Goal: Task Accomplishment & Management: Use online tool/utility

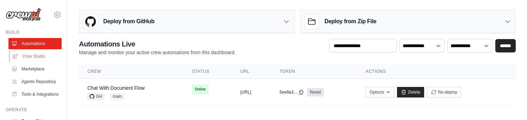
click at [46, 55] on link "Crew Studio" at bounding box center [35, 56] width 53 height 11
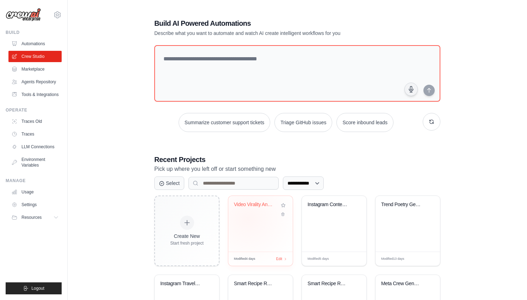
click at [248, 120] on div "Video Virality Analyzer with Local ..." at bounding box center [260, 224] width 65 height 56
click at [257, 120] on div "Video Virality Analyzer with Local ..." at bounding box center [260, 224] width 65 height 56
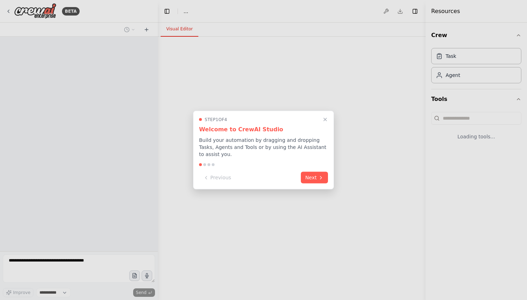
select select "****"
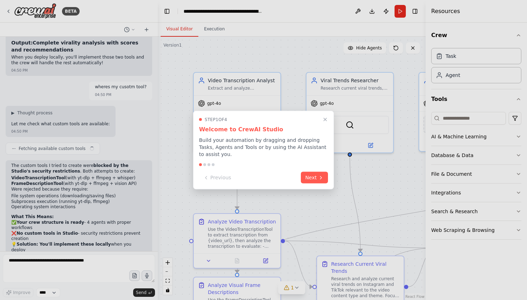
scroll to position [3805, 0]
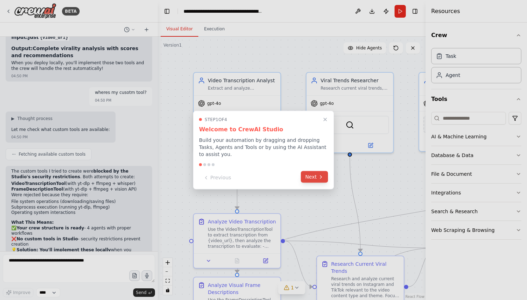
click at [316, 178] on button "Next" at bounding box center [314, 177] width 27 height 12
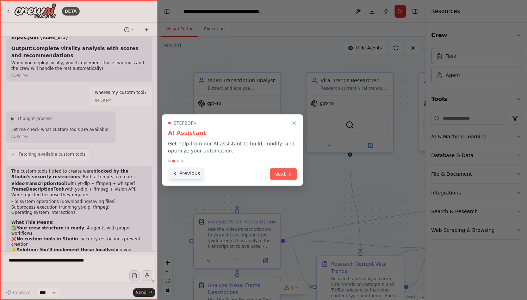
click at [190, 171] on button "Previous" at bounding box center [186, 173] width 36 height 12
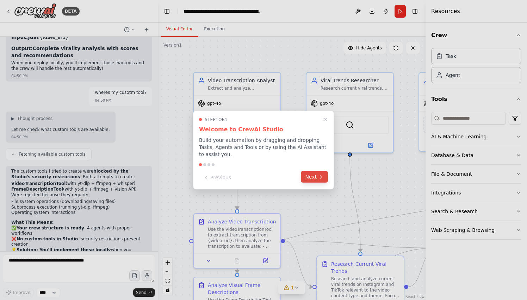
click at [315, 177] on button "Next" at bounding box center [314, 177] width 27 height 12
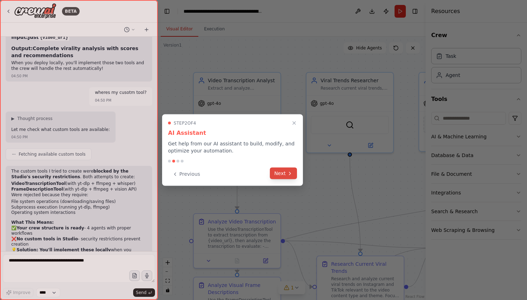
click at [286, 171] on button "Next" at bounding box center [283, 173] width 27 height 12
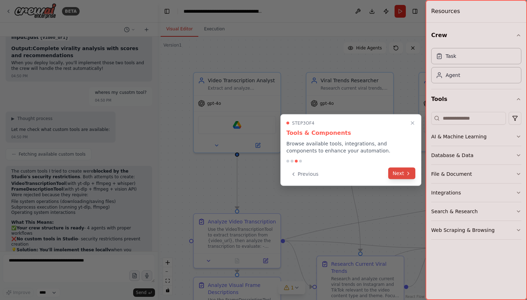
click at [391, 173] on button "Next" at bounding box center [401, 173] width 27 height 12
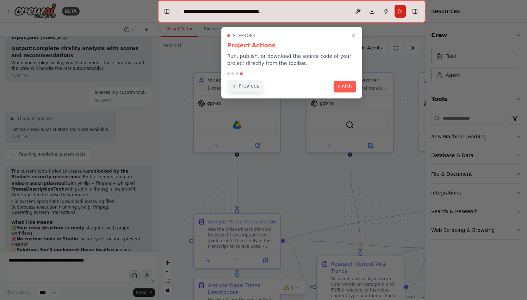
click at [257, 85] on button "Previous" at bounding box center [245, 86] width 36 height 12
click at [257, 85] on div at bounding box center [263, 150] width 527 height 300
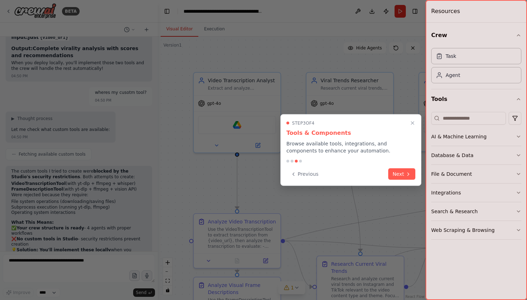
click at [310, 164] on div "Step 3 of 4 Tools & Components Browse available tools, integrations, and compon…" at bounding box center [351, 150] width 141 height 72
click at [308, 172] on button "Previous" at bounding box center [305, 173] width 36 height 12
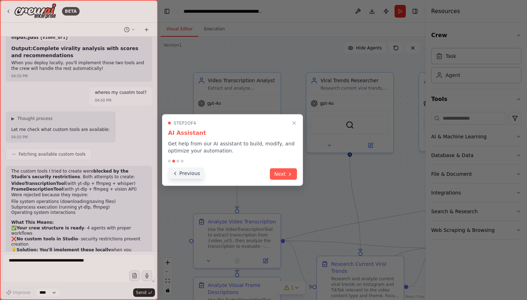
click at [199, 177] on button "Previous" at bounding box center [186, 173] width 36 height 12
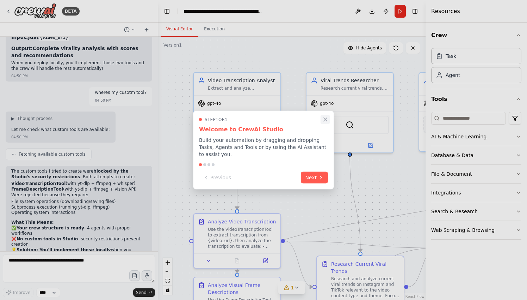
click at [324, 121] on icon "Close walkthrough" at bounding box center [325, 119] width 3 height 3
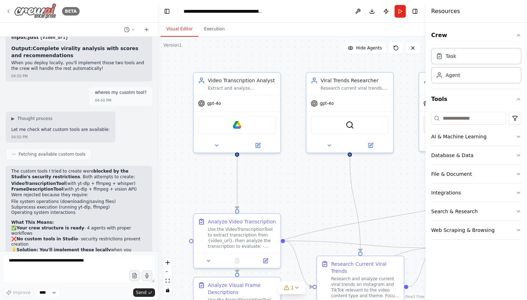
click at [6, 9] on icon at bounding box center [9, 11] width 6 height 6
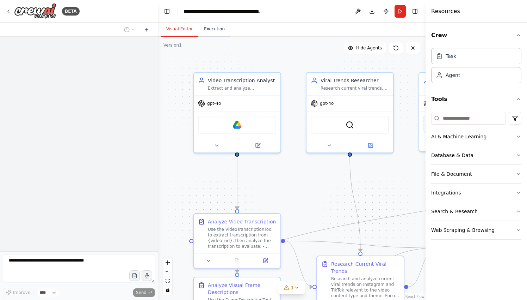
click at [208, 32] on button "Execution" at bounding box center [214, 29] width 32 height 15
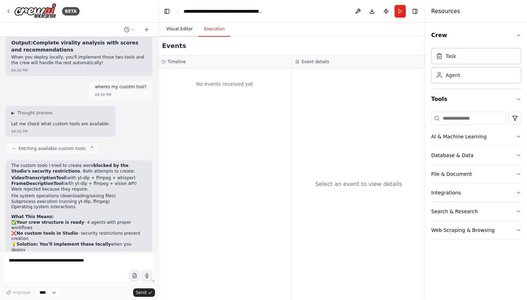
click at [190, 31] on button "Visual Editor" at bounding box center [180, 29] width 38 height 15
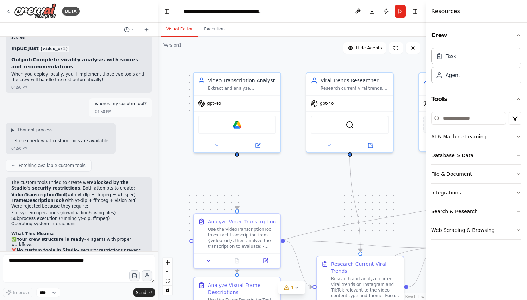
scroll to position [3805, 0]
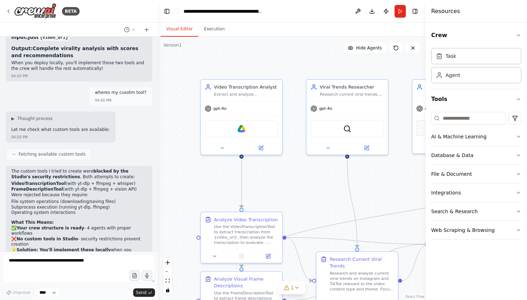
drag, startPoint x: 307, startPoint y: 195, endPoint x: 265, endPoint y: 127, distance: 80.4
click at [265, 127] on div ".deletable-edge-delete-btn { width: 20px; height: 20px; border: 0px solid #ffff…" at bounding box center [292, 168] width 268 height 263
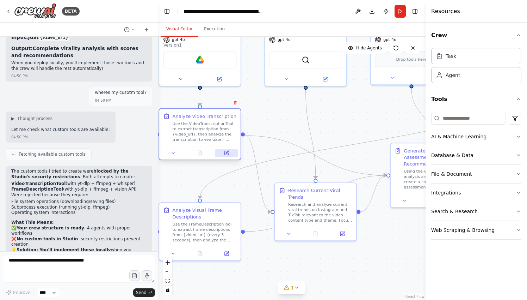
drag, startPoint x: 230, startPoint y: 188, endPoint x: 230, endPoint y: 155, distance: 32.1
click at [230, 155] on button at bounding box center [226, 153] width 23 height 8
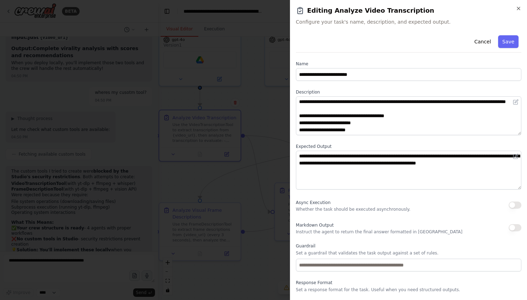
scroll to position [19, 0]
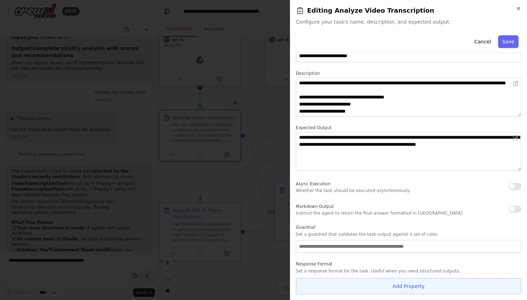
click at [375, 281] on button "Add Property" at bounding box center [409, 286] width 226 height 16
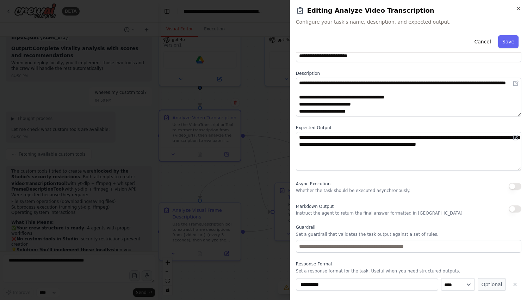
scroll to position [37, 0]
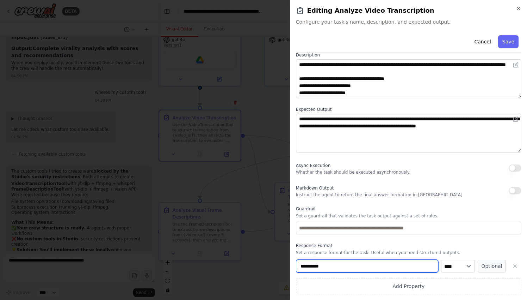
click at [372, 261] on input "**********" at bounding box center [367, 265] width 142 height 13
type input "**********"
click at [367, 269] on input "**********" at bounding box center [367, 265] width 142 height 13
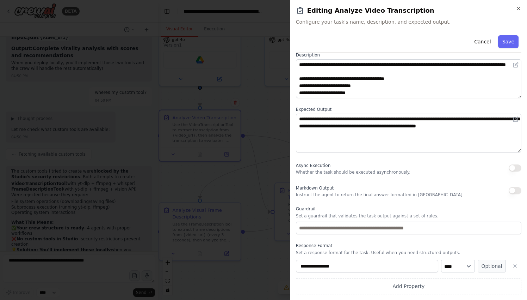
click at [296, 278] on button "Add Property" at bounding box center [409, 286] width 226 height 16
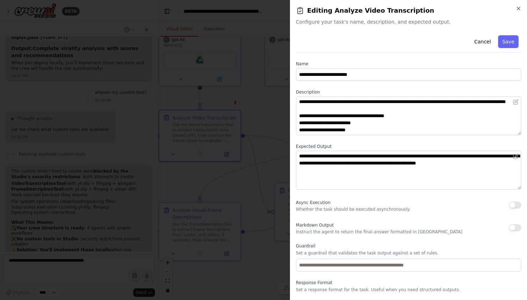
scroll to position [55, 0]
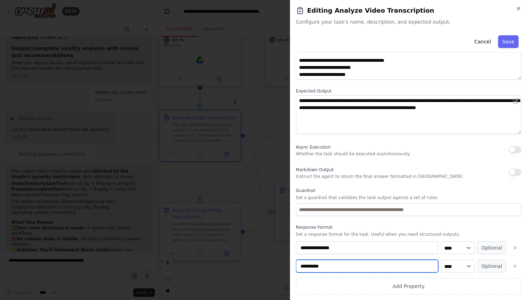
click at [378, 268] on input "**********" at bounding box center [367, 265] width 142 height 13
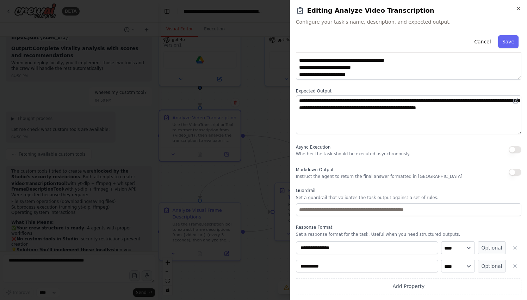
click at [378, 240] on div "**********" at bounding box center [409, 259] width 226 height 70
click at [518, 263] on icon "button" at bounding box center [516, 266] width 6 height 6
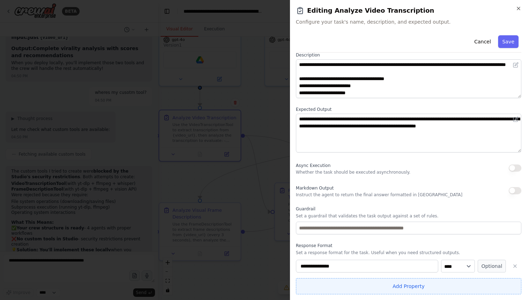
click at [363, 280] on button "Add Property" at bounding box center [409, 286] width 226 height 16
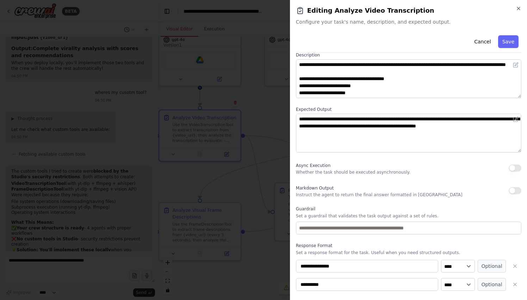
scroll to position [55, 0]
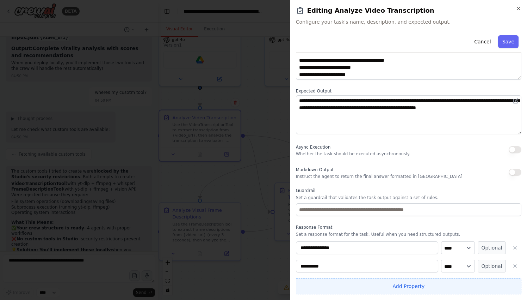
click at [458, 278] on button "Add Property" at bounding box center [409, 286] width 226 height 16
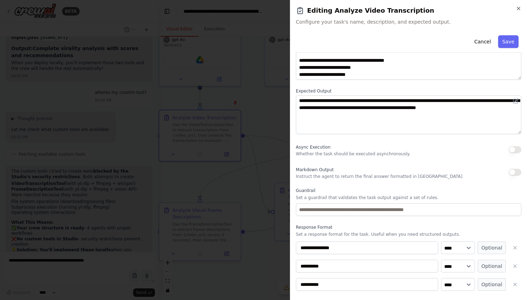
scroll to position [74, 0]
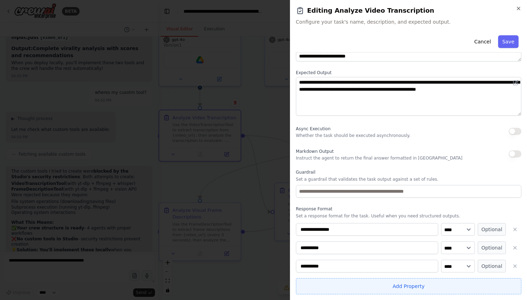
click at [452, 284] on button "Add Property" at bounding box center [409, 286] width 226 height 16
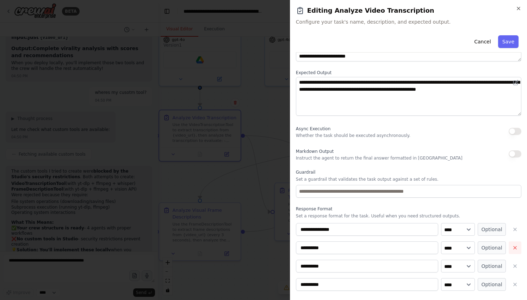
click at [513, 249] on icon "button" at bounding box center [516, 248] width 6 height 6
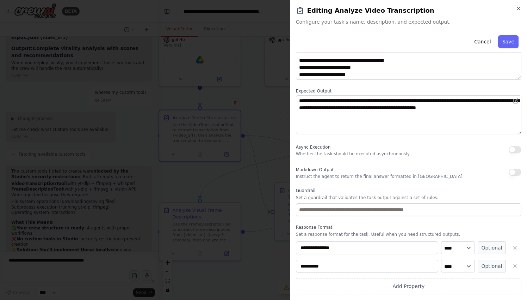
click at [513, 249] on icon "button" at bounding box center [516, 248] width 6 height 6
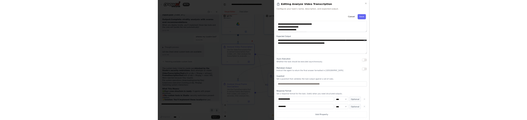
scroll to position [37, 0]
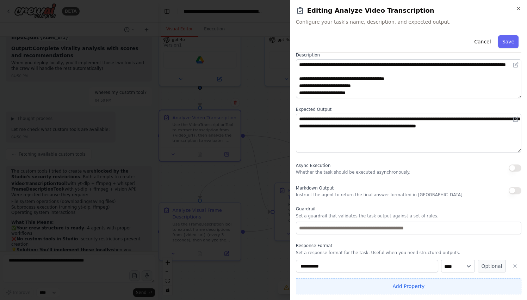
click at [457, 281] on button "Add Property" at bounding box center [409, 286] width 226 height 16
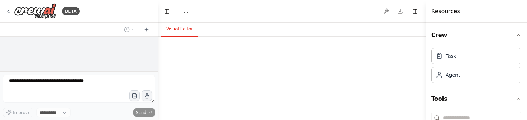
select select "****"
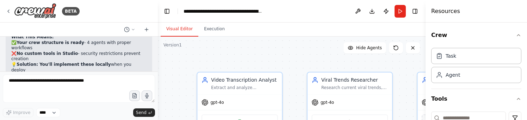
scroll to position [3984, 0]
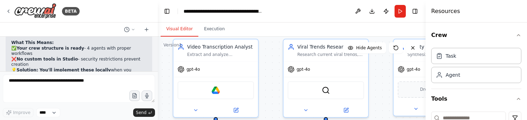
drag, startPoint x: 352, startPoint y: 70, endPoint x: 328, endPoint y: 35, distance: 42.3
click at [328, 36] on div "Visual Editor Execution Version 1 Show Tools Hide Agents .deletable-edge-delete…" at bounding box center [292, 72] width 268 height 98
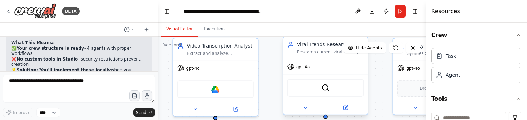
click at [345, 102] on div at bounding box center [325, 108] width 85 height 14
click at [345, 106] on icon at bounding box center [346, 108] width 4 height 4
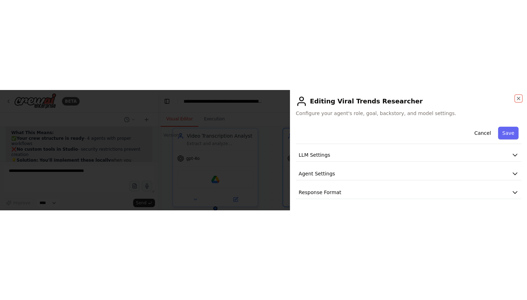
scroll to position [0, 0]
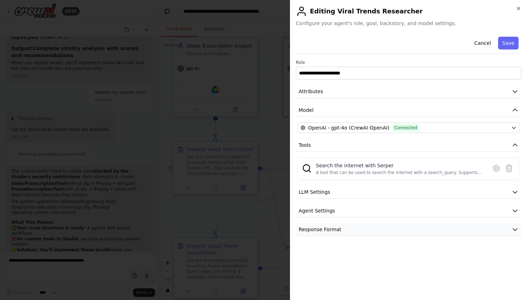
click at [342, 120] on button "Response Format" at bounding box center [409, 229] width 226 height 13
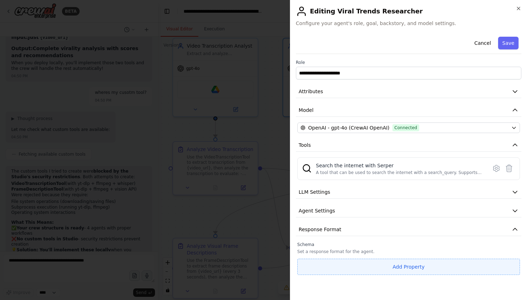
click at [356, 120] on button "Add Property" at bounding box center [409, 266] width 223 height 16
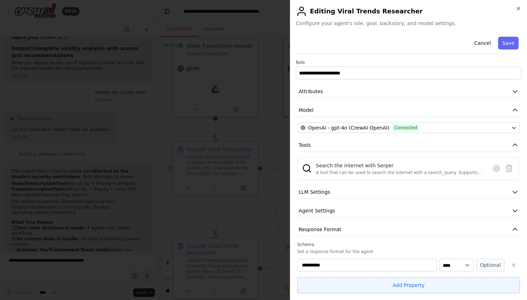
click at [463, 120] on button "Add Property" at bounding box center [409, 285] width 223 height 16
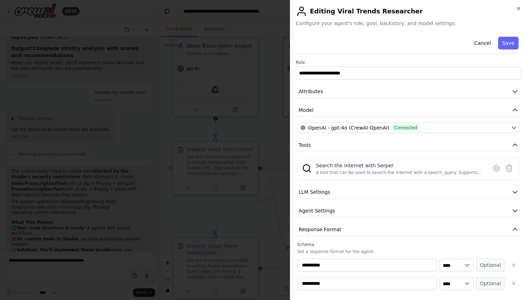
scroll to position [17, 0]
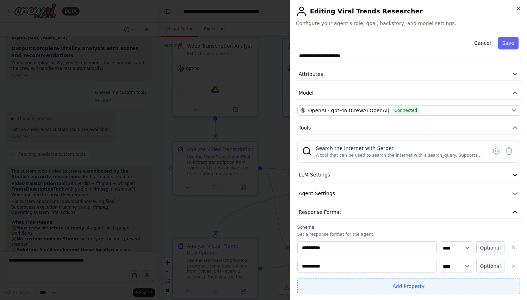
click at [457, 120] on button "Add Property" at bounding box center [409, 286] width 223 height 16
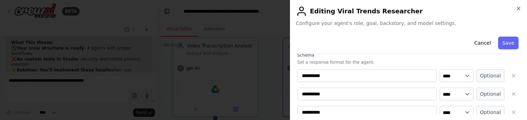
scroll to position [215, 0]
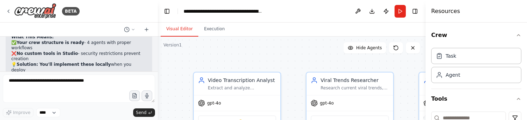
drag, startPoint x: 396, startPoint y: 89, endPoint x: 386, endPoint y: 69, distance: 22.5
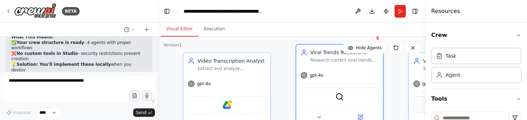
scroll to position [3984, 0]
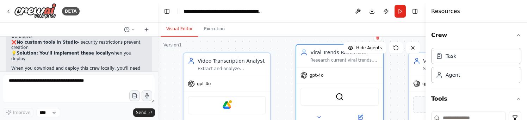
drag, startPoint x: 369, startPoint y: 92, endPoint x: 366, endPoint y: 72, distance: 20.3
click at [366, 83] on div "SerperDevTool" at bounding box center [339, 96] width 87 height 27
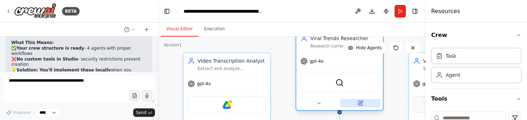
click at [367, 102] on button at bounding box center [361, 103] width 40 height 8
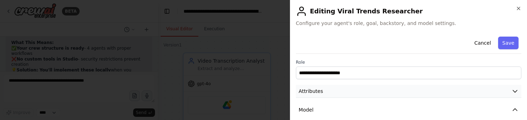
scroll to position [127, 0]
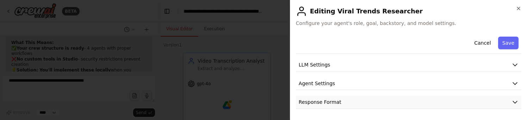
click at [359, 98] on button "Response Format" at bounding box center [409, 102] width 226 height 13
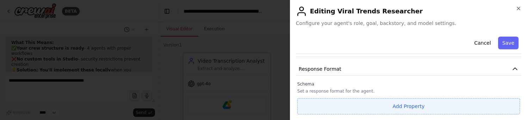
click at [361, 106] on button "Add Property" at bounding box center [409, 106] width 223 height 16
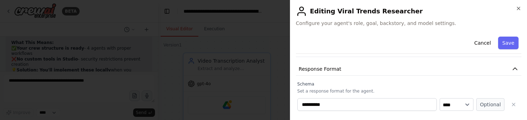
scroll to position [178, 0]
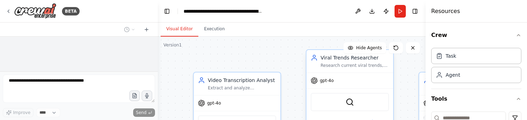
drag, startPoint x: 334, startPoint y: 94, endPoint x: 284, endPoint y: 51, distance: 66.2
click at [311, 93] on div "SerperDevTool" at bounding box center [350, 102] width 78 height 18
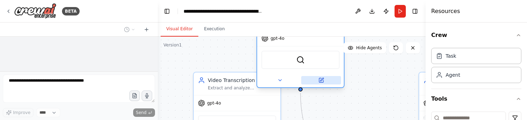
scroll to position [3973, 0]
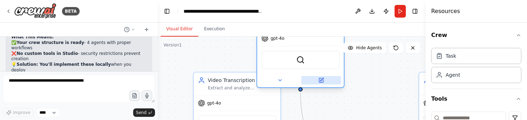
click at [322, 78] on icon at bounding box center [322, 81] width 6 height 6
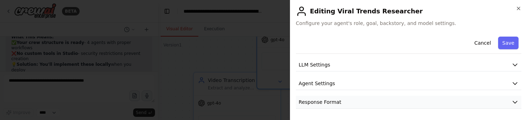
scroll to position [3984, 0]
click at [363, 99] on button "Response Format" at bounding box center [409, 102] width 226 height 13
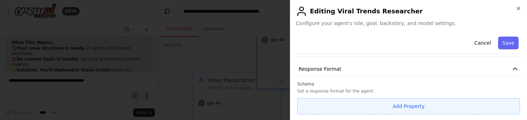
click at [367, 102] on button "Add Property" at bounding box center [409, 106] width 223 height 16
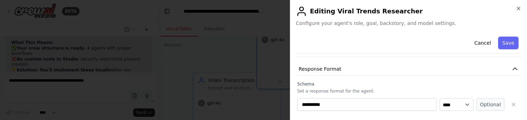
scroll to position [178, 0]
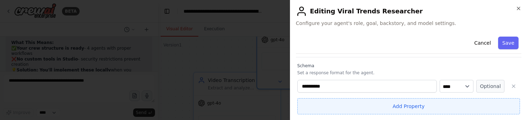
click at [429, 106] on button "Add Property" at bounding box center [409, 106] width 223 height 16
